Goal: Find specific page/section: Find specific page/section

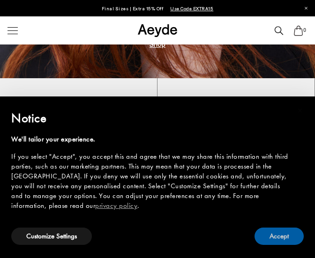
drag, startPoint x: 289, startPoint y: 235, endPoint x: 141, endPoint y: 168, distance: 162.3
click at [289, 236] on button "Accept" at bounding box center [279, 236] width 49 height 17
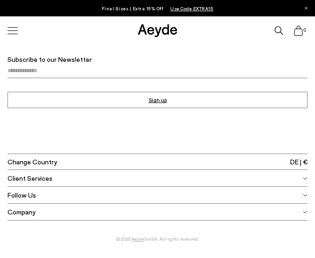
scroll to position [2931, 0]
click at [12, 29] on div at bounding box center [13, 31] width 20 height 16
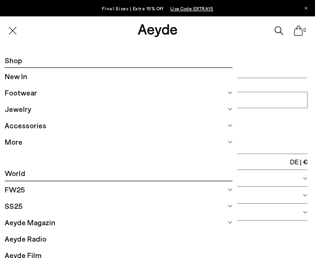
scroll to position [94, 0]
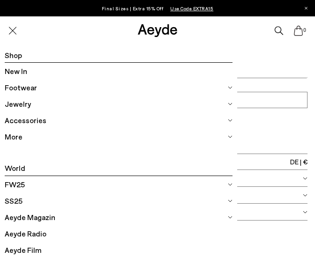
click at [295, 239] on div at bounding box center [157, 129] width 315 height 258
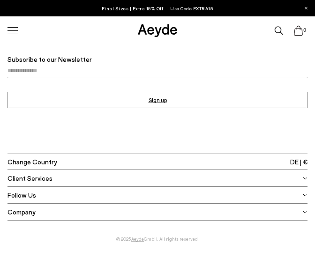
scroll to position [2931, 0]
click at [301, 213] on div "Company" at bounding box center [158, 212] width 300 height 16
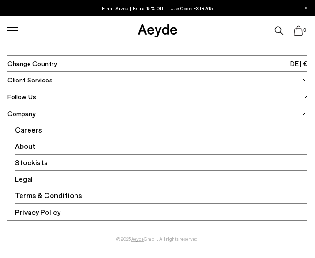
scroll to position [3029, 0]
click at [25, 126] on span "Careers" at bounding box center [161, 130] width 292 height 16
